Goal: Check status: Check status

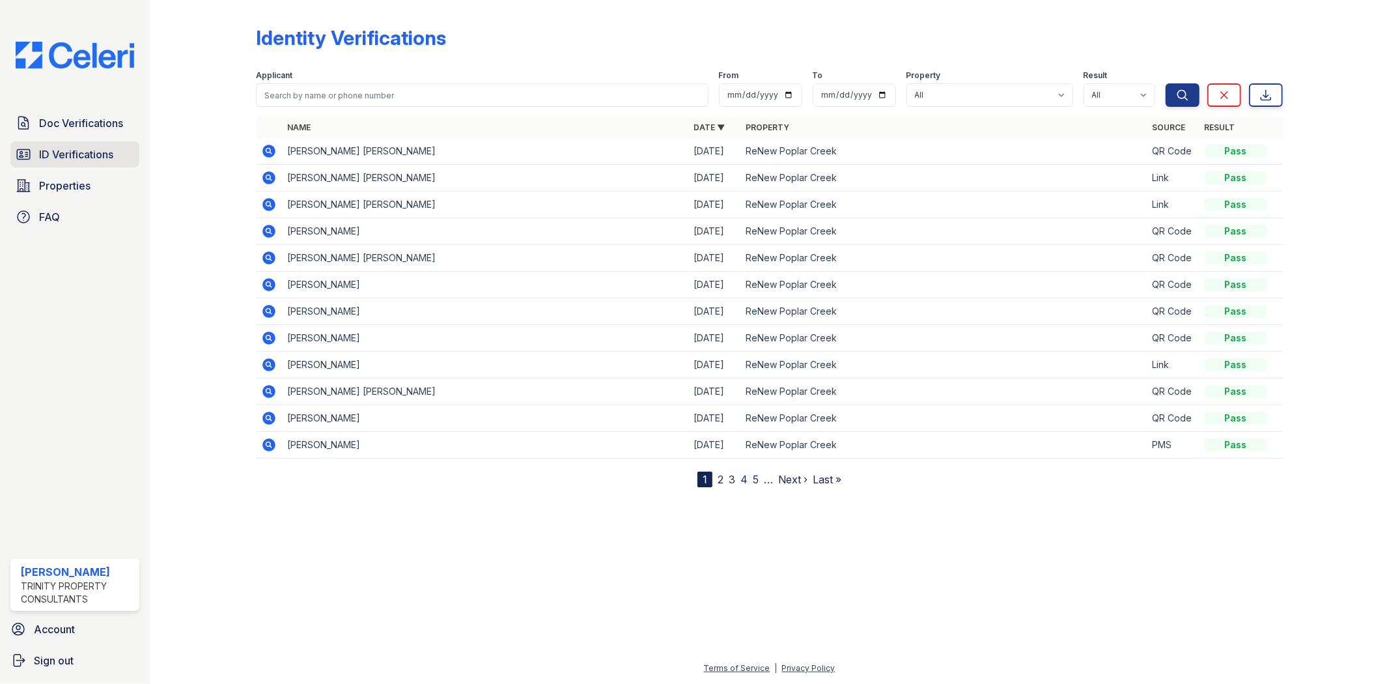
click at [61, 158] on span "ID Verifications" at bounding box center [76, 155] width 74 height 16
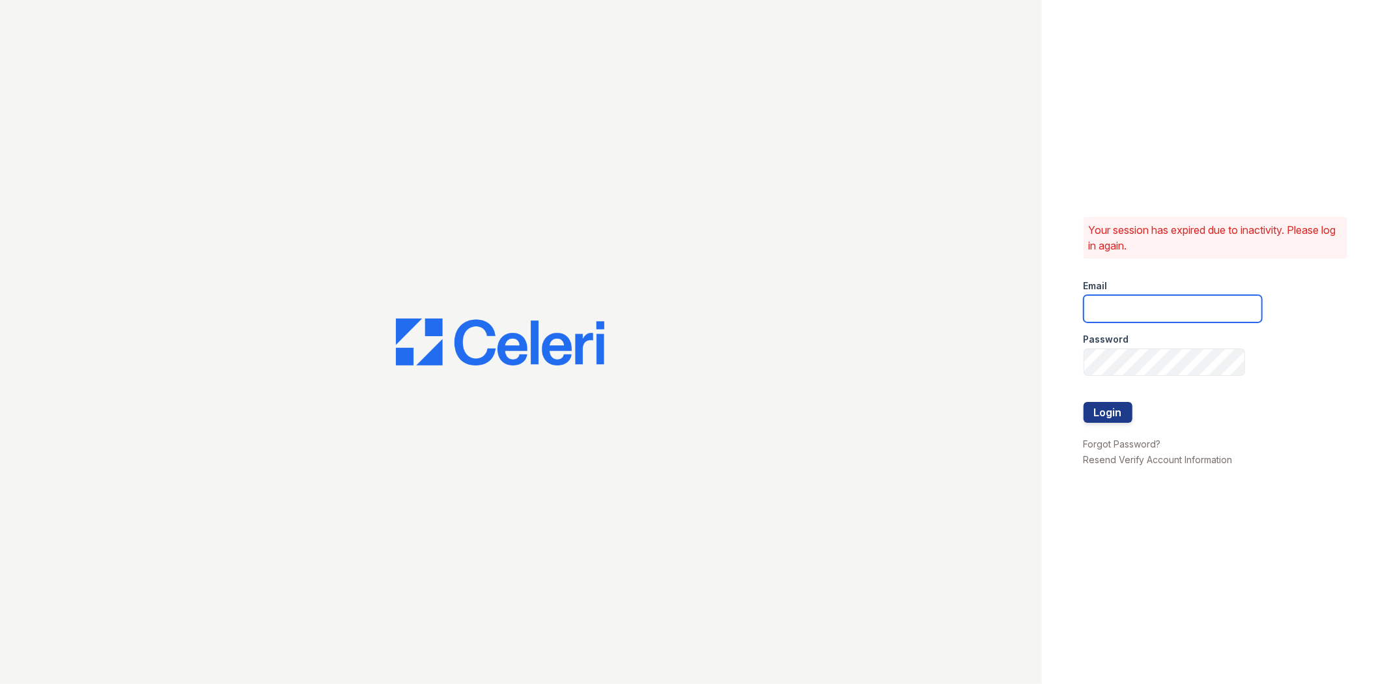
click at [1177, 303] on input "email" at bounding box center [1173, 308] width 178 height 27
type input "gmarchese@trinity-pm.com"
click at [1084, 402] on button "Login" at bounding box center [1108, 412] width 49 height 21
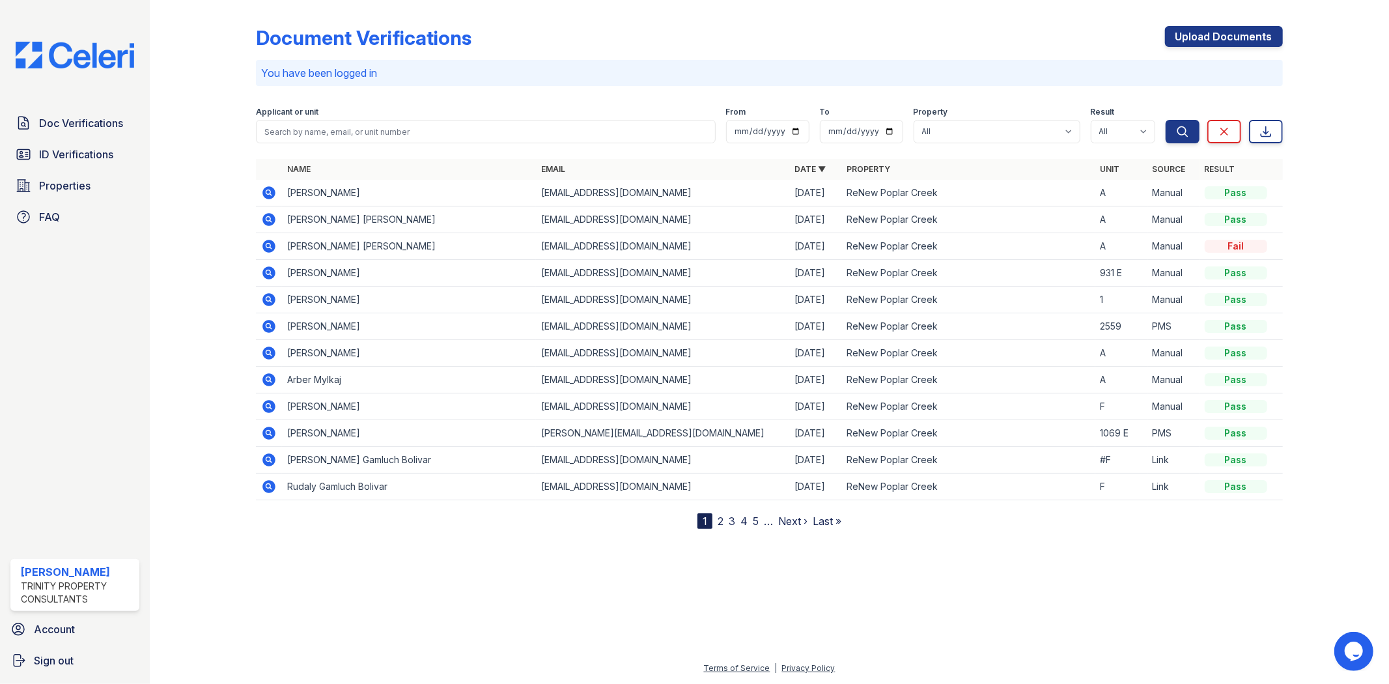
click at [276, 191] on icon at bounding box center [269, 193] width 16 height 16
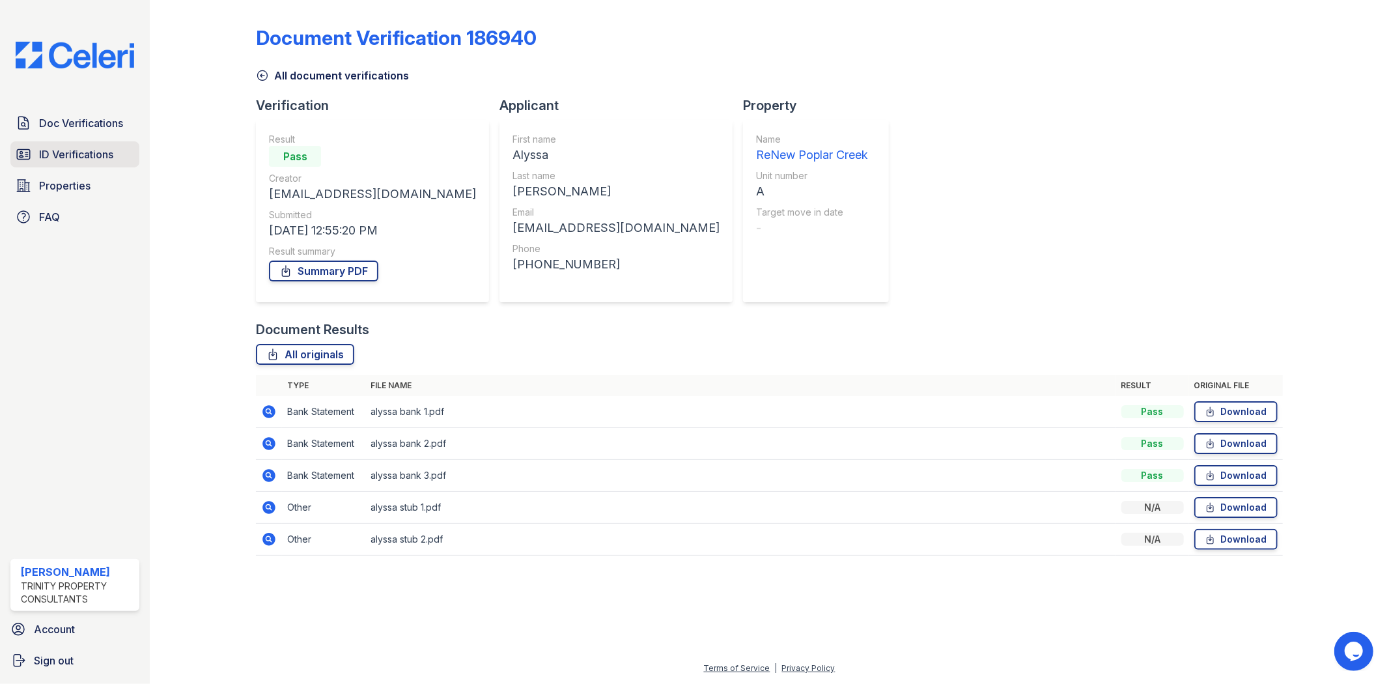
click at [85, 153] on span "ID Verifications" at bounding box center [76, 155] width 74 height 16
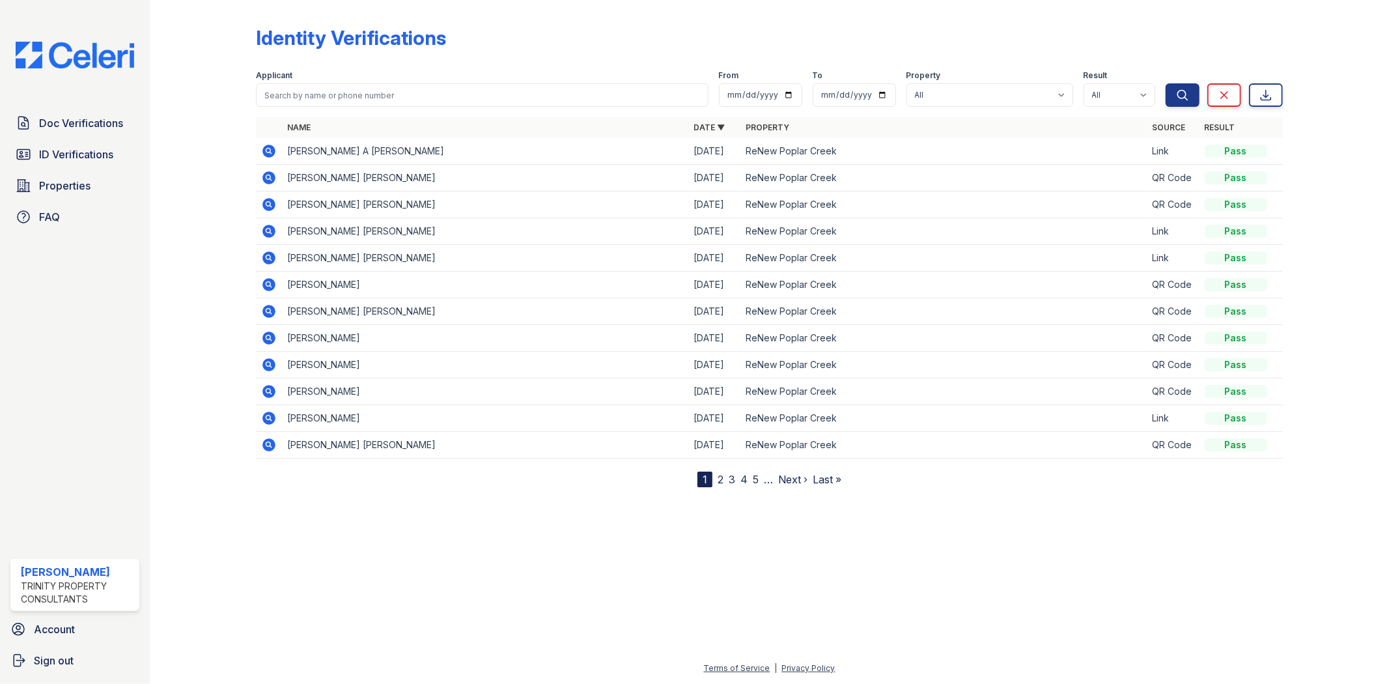
click at [262, 145] on icon at bounding box center [269, 151] width 16 height 16
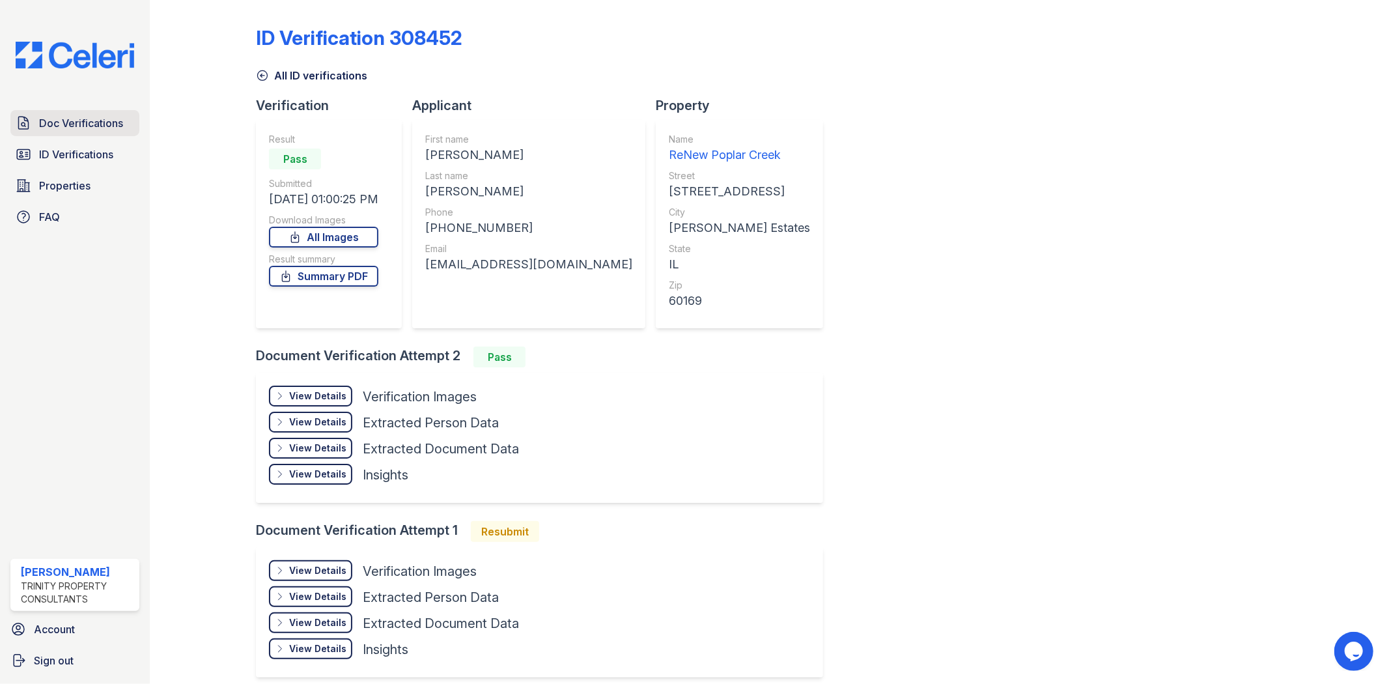
click at [65, 126] on span "Doc Verifications" at bounding box center [81, 123] width 84 height 16
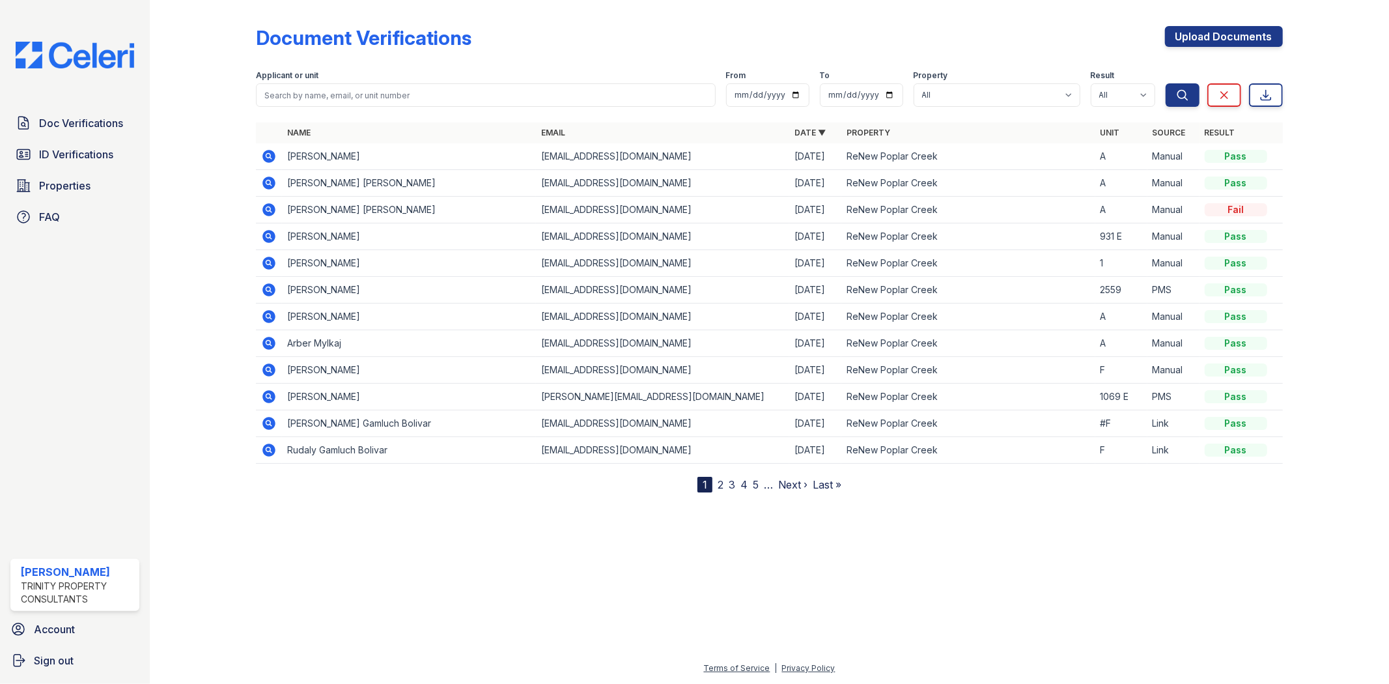
click at [271, 155] on icon at bounding box center [269, 156] width 13 height 13
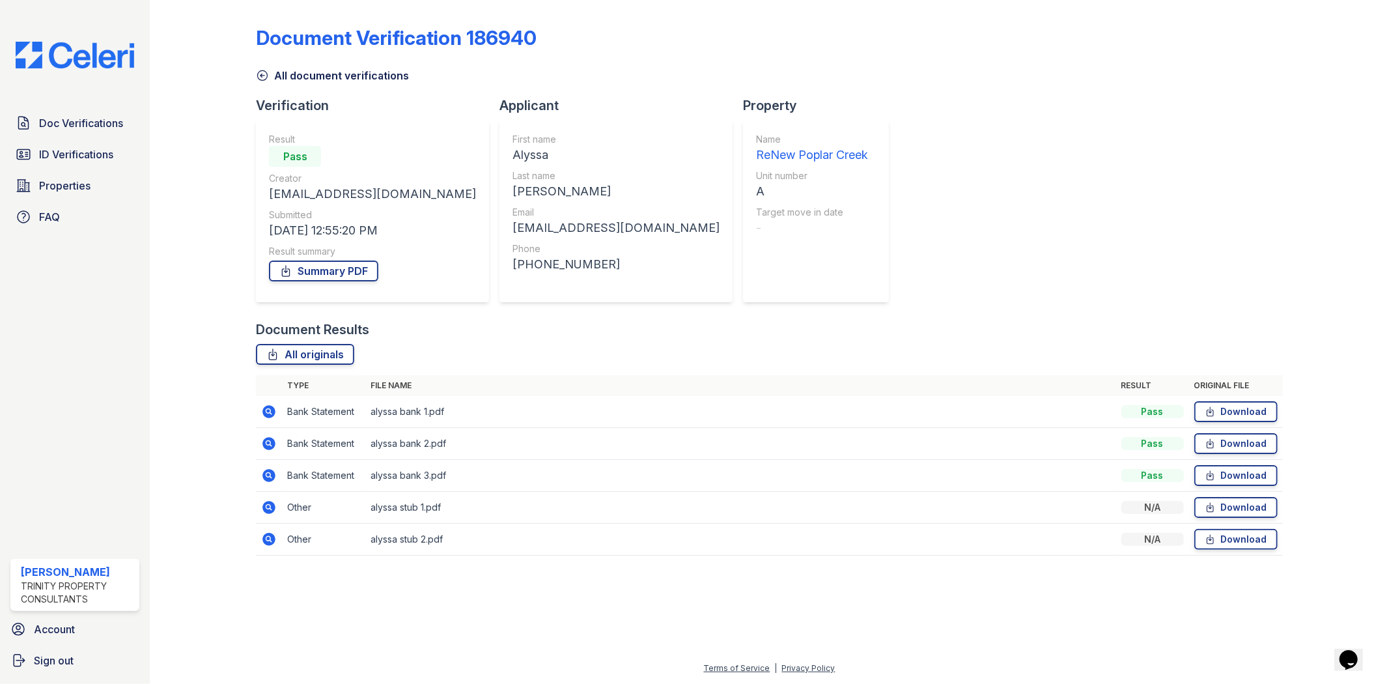
click at [268, 507] on icon at bounding box center [268, 506] width 3 height 3
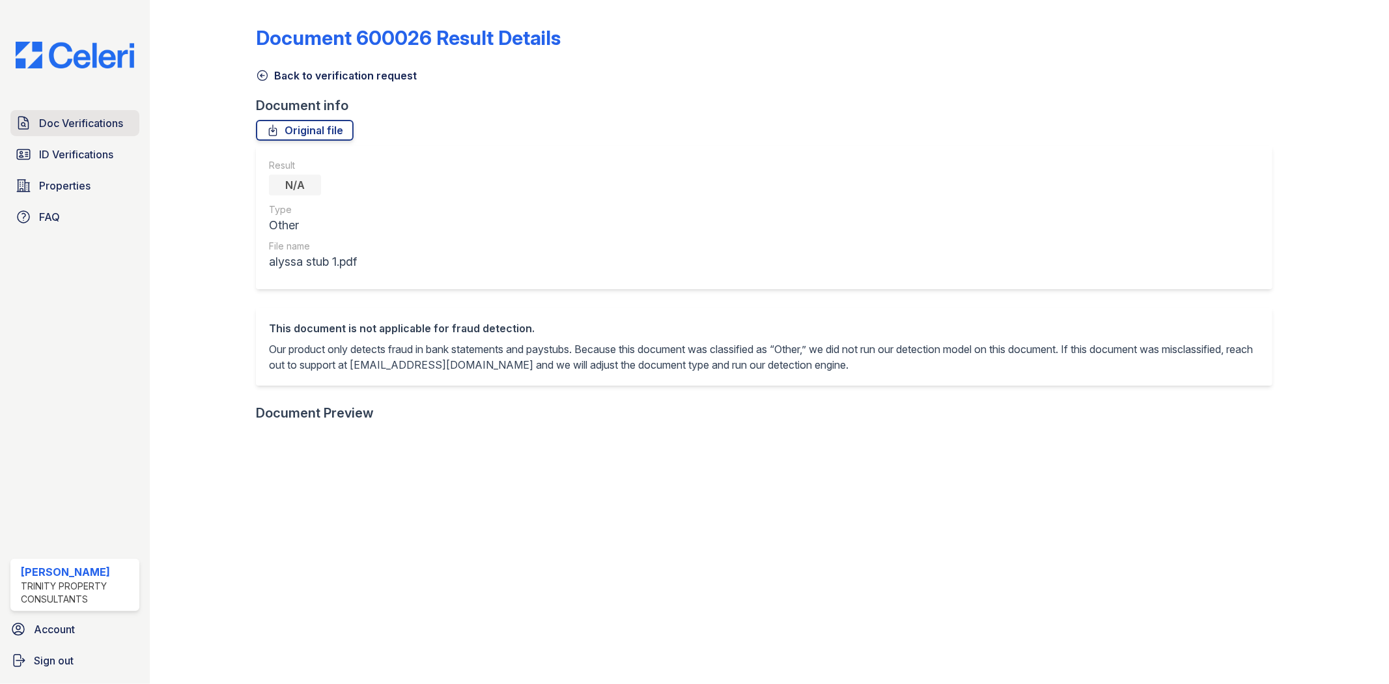
click at [67, 112] on link "Doc Verifications" at bounding box center [74, 123] width 129 height 26
click at [70, 122] on span "Doc Verifications" at bounding box center [81, 123] width 84 height 16
click at [82, 157] on span "ID Verifications" at bounding box center [76, 155] width 74 height 16
click at [38, 59] on img at bounding box center [74, 55] width 139 height 27
